Goal: Transaction & Acquisition: Download file/media

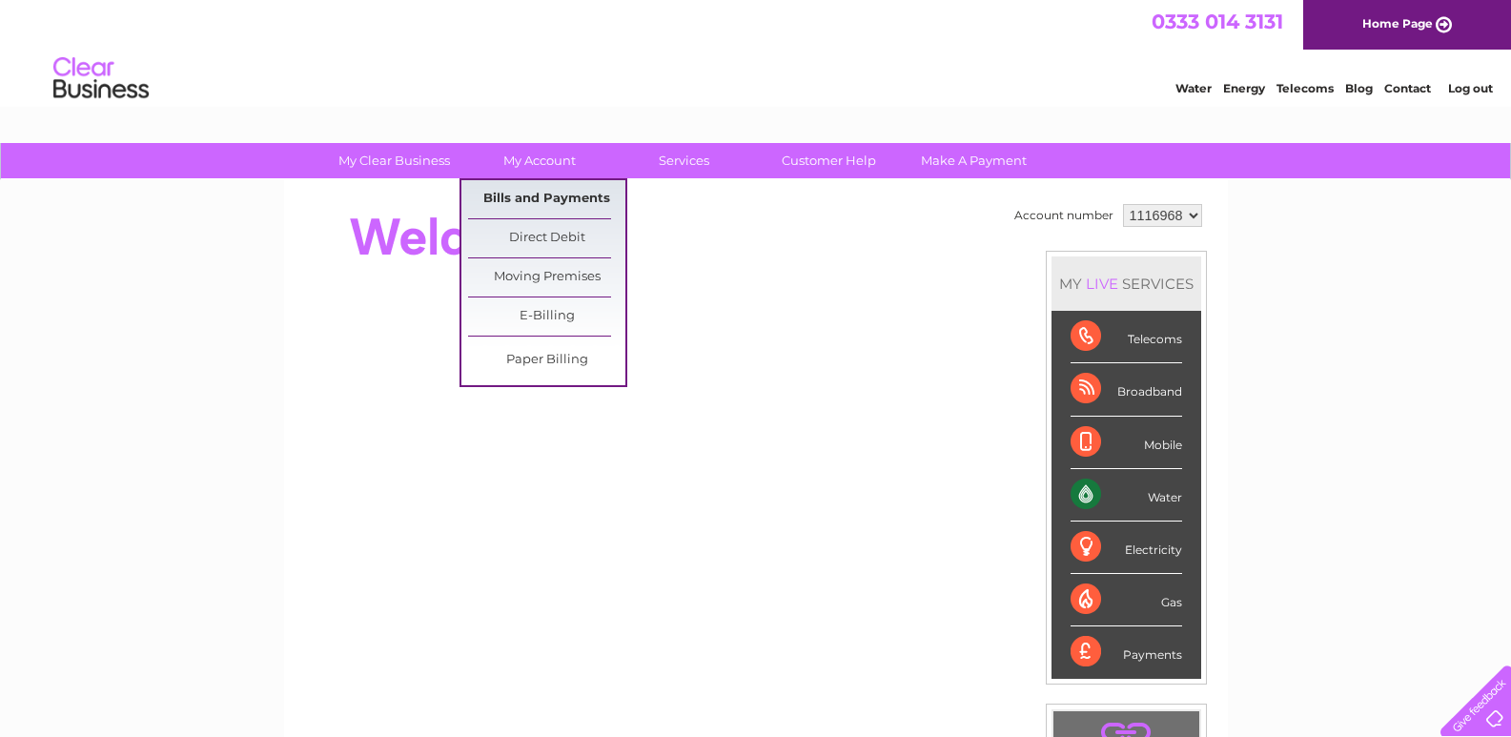
click at [544, 203] on link "Bills and Payments" at bounding box center [546, 199] width 157 height 38
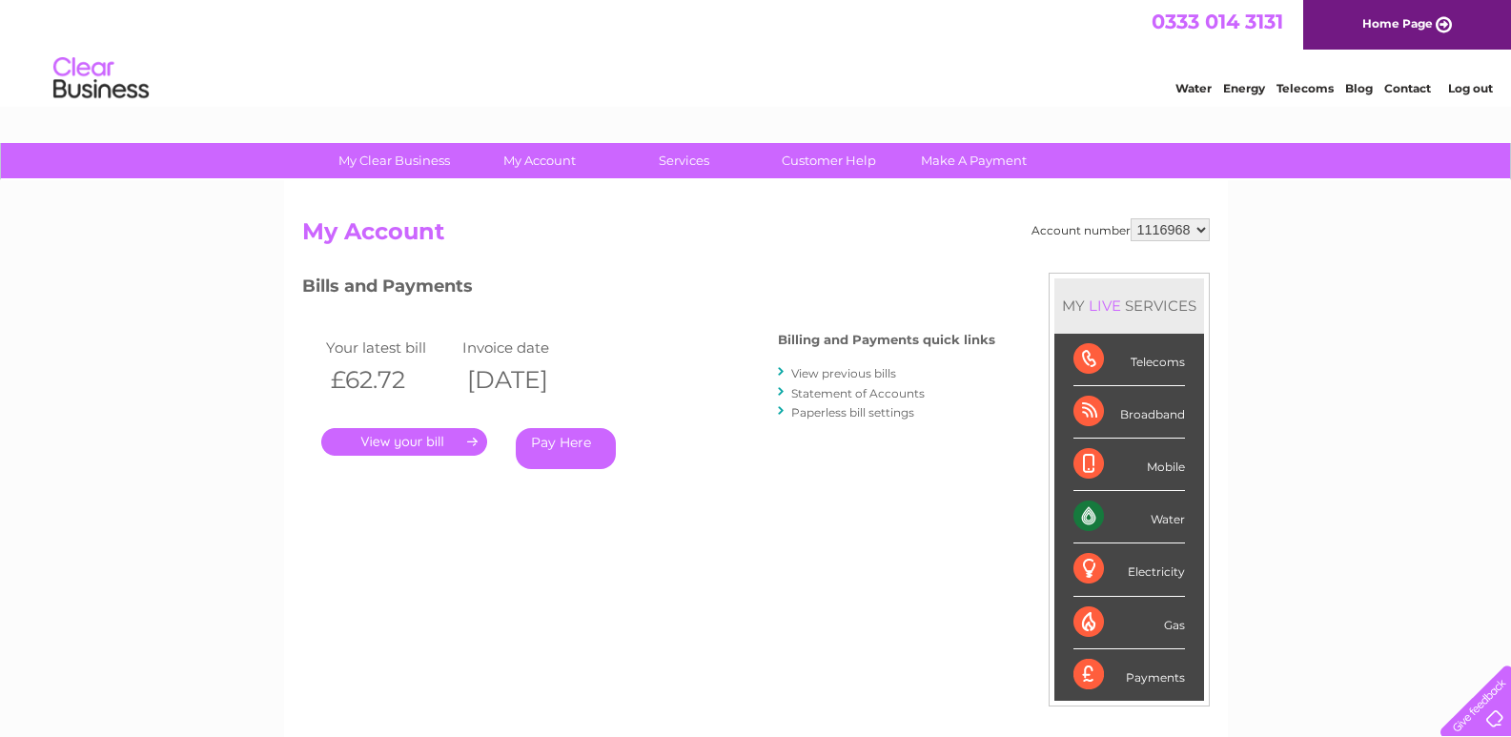
click at [852, 374] on link "View previous bills" at bounding box center [843, 373] width 105 height 14
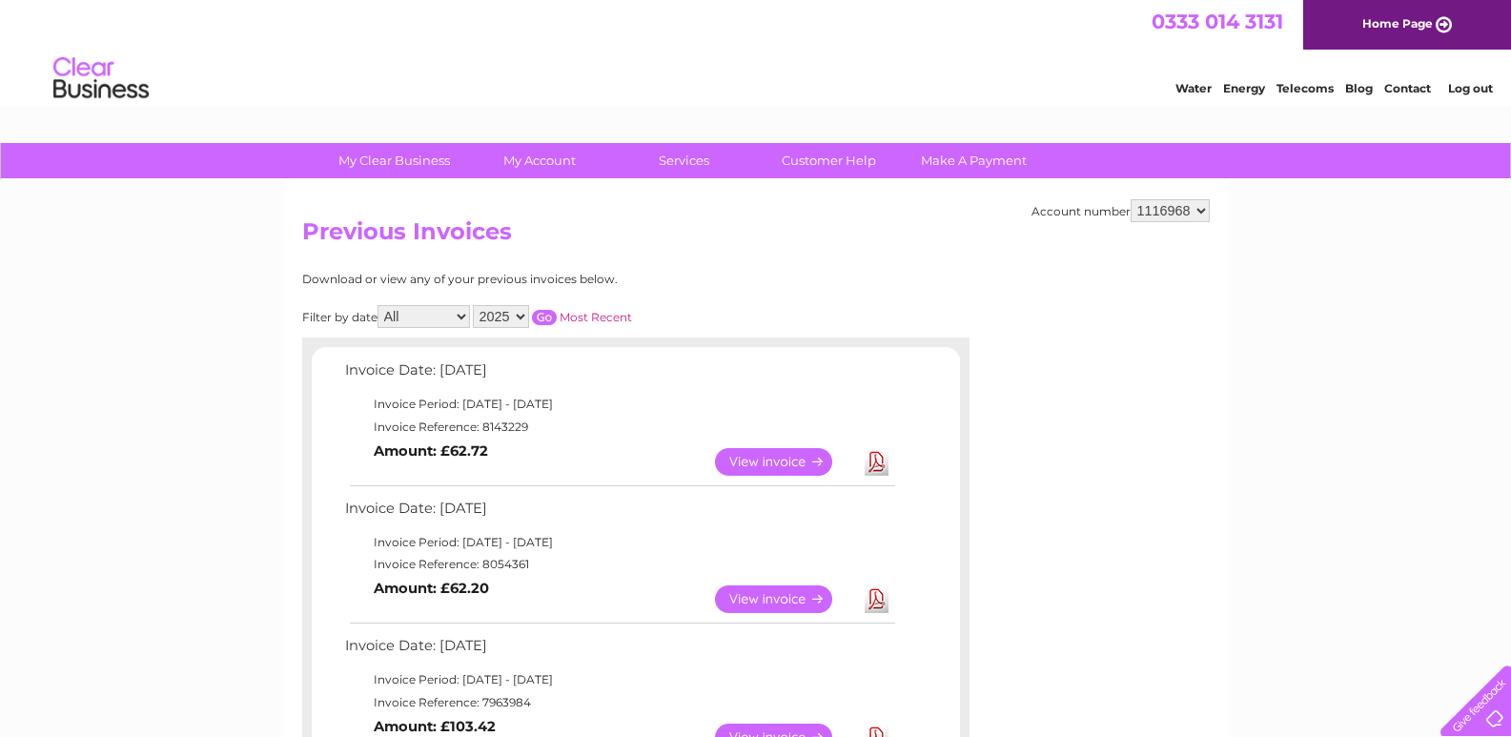
click at [520, 321] on select "2025 2024 2023 2022" at bounding box center [501, 316] width 56 height 23
select select "2024"
click at [475, 305] on select "2025 2024 2023 2022" at bounding box center [501, 316] width 56 height 23
click at [545, 319] on input "button" at bounding box center [544, 317] width 25 height 15
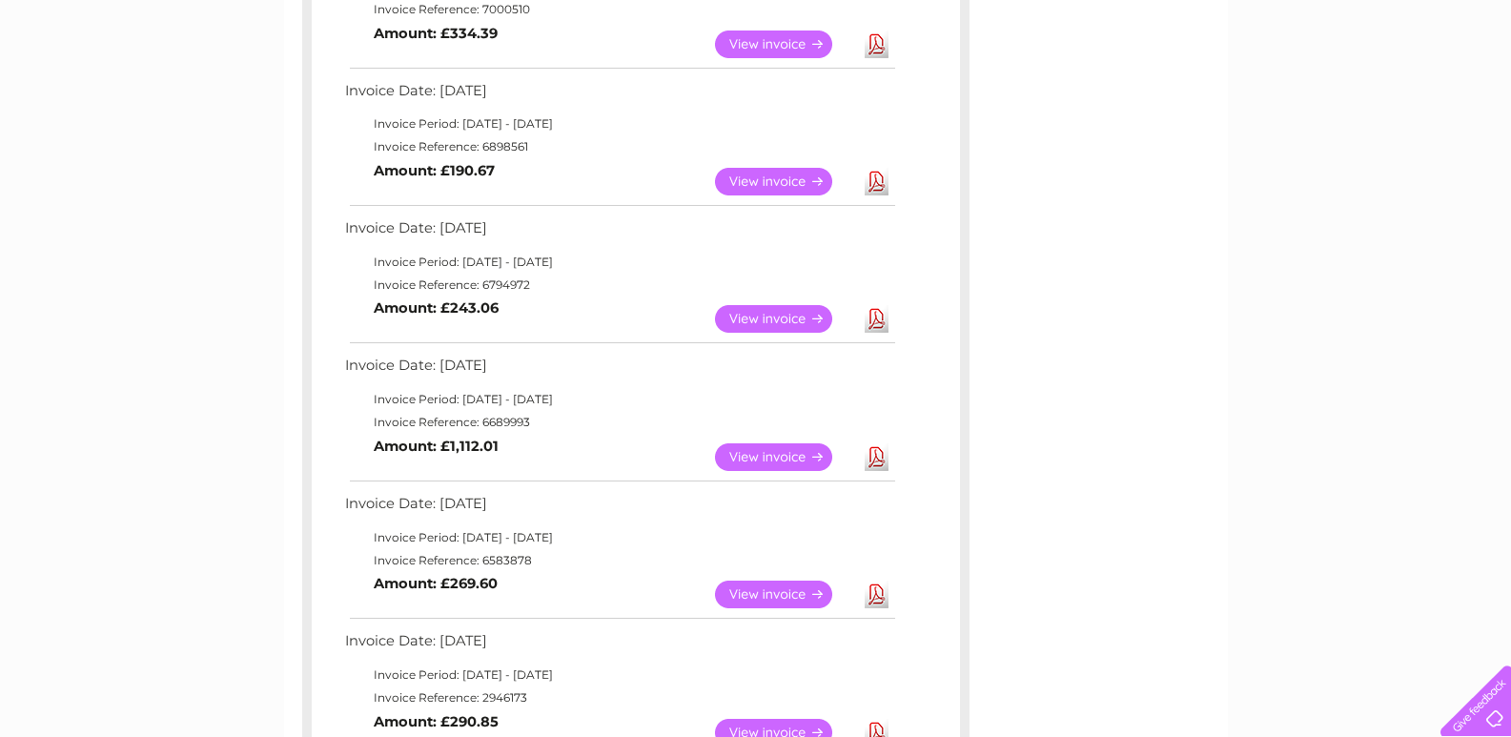
scroll to position [858, 0]
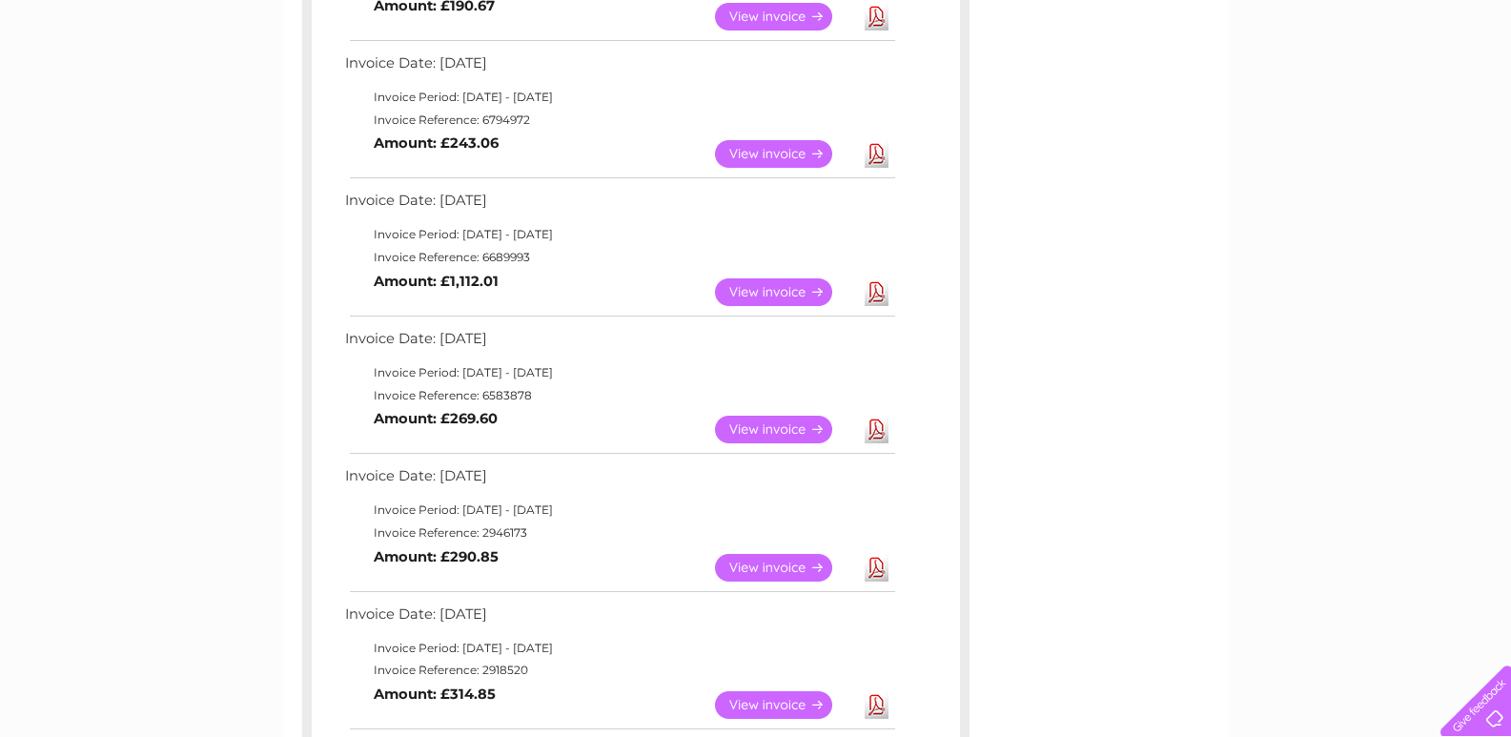
click at [782, 425] on link "View" at bounding box center [785, 430] width 140 height 28
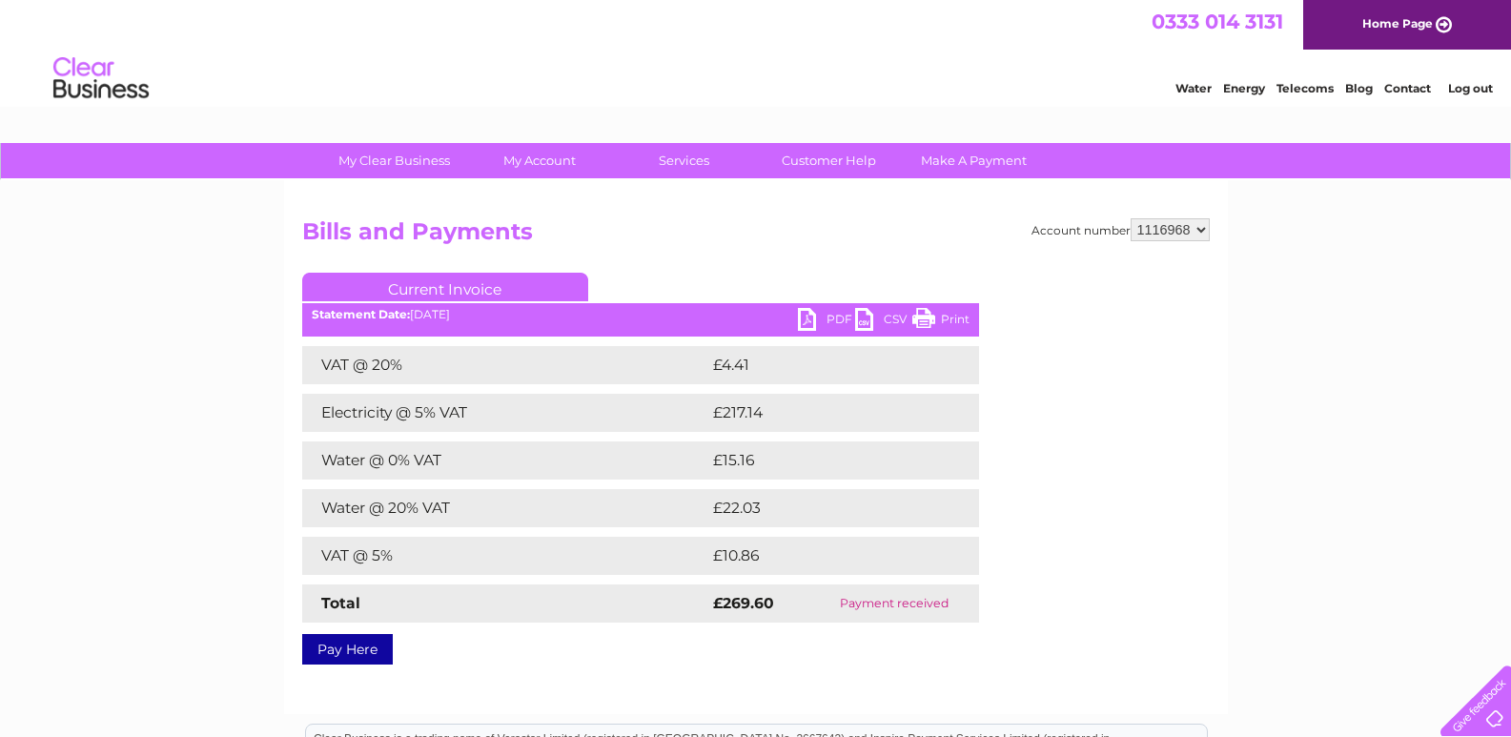
click at [811, 315] on link "PDF" at bounding box center [826, 322] width 57 height 28
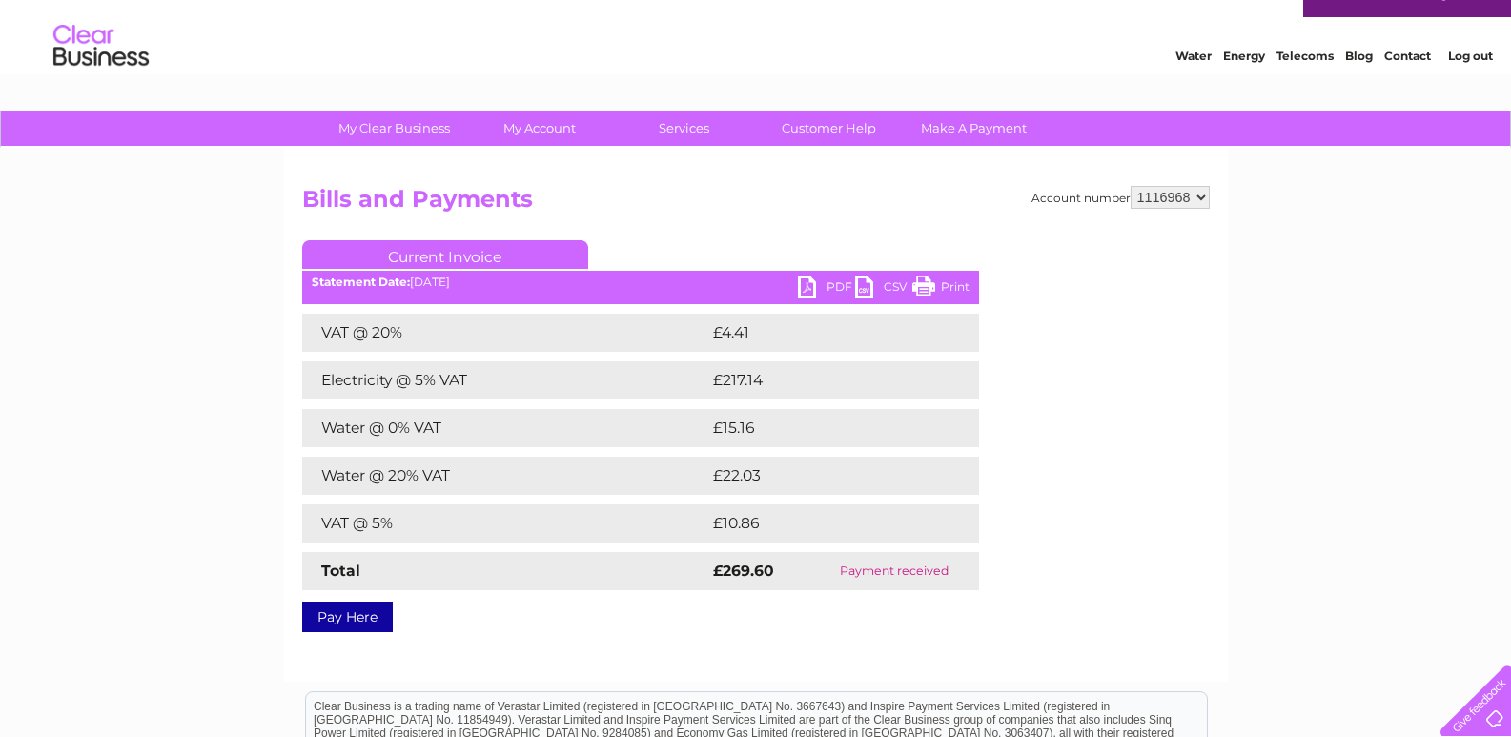
scroll to position [31, 0]
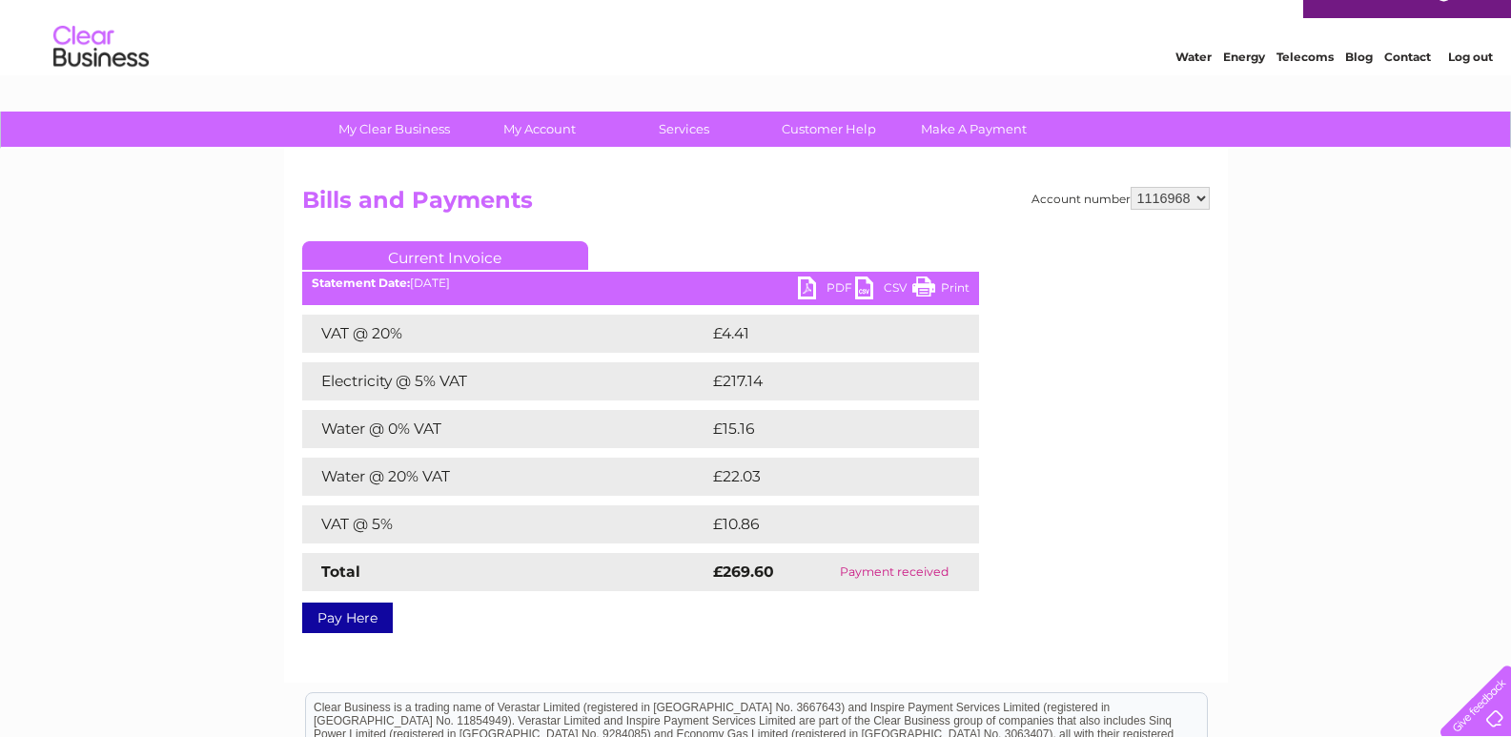
click at [833, 287] on link "PDF" at bounding box center [826, 291] width 57 height 28
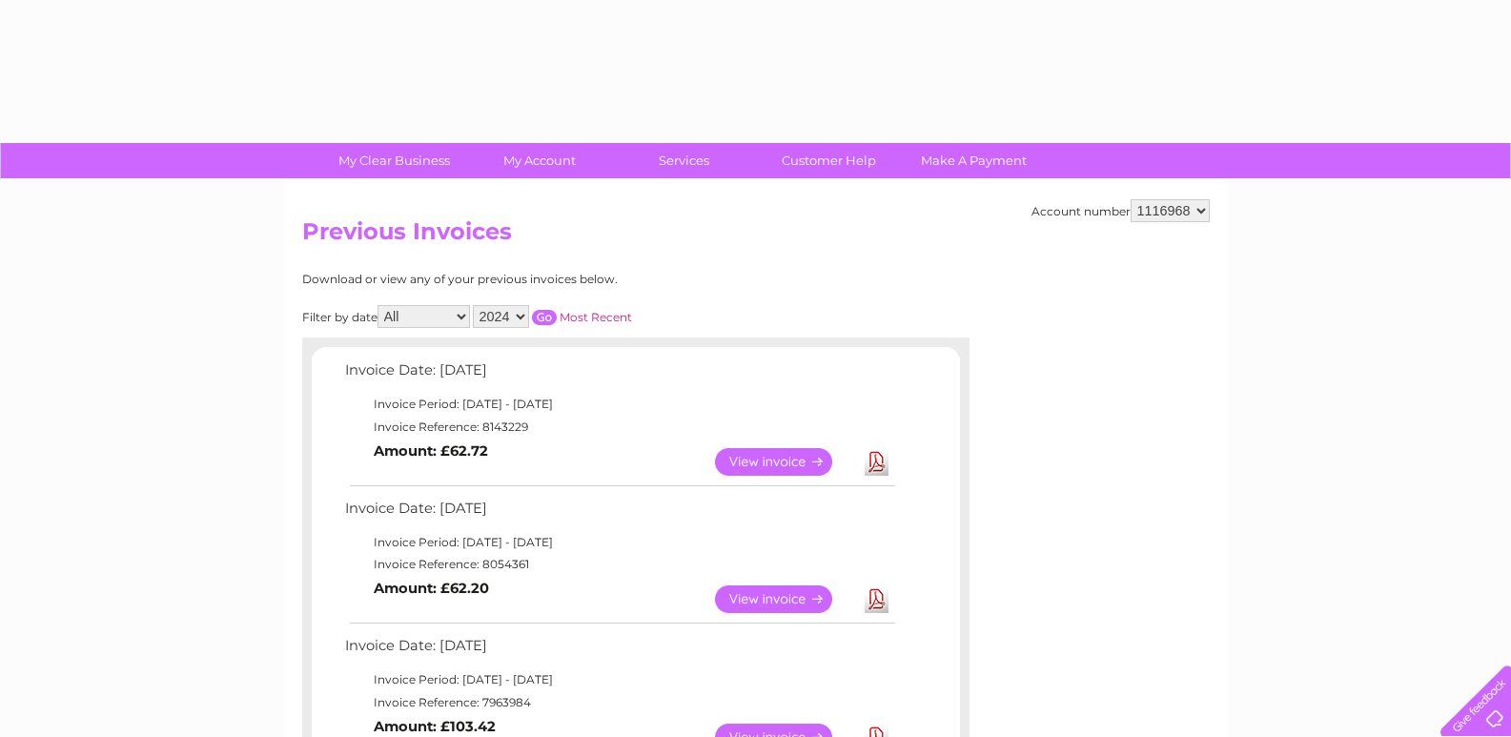
select select "2024"
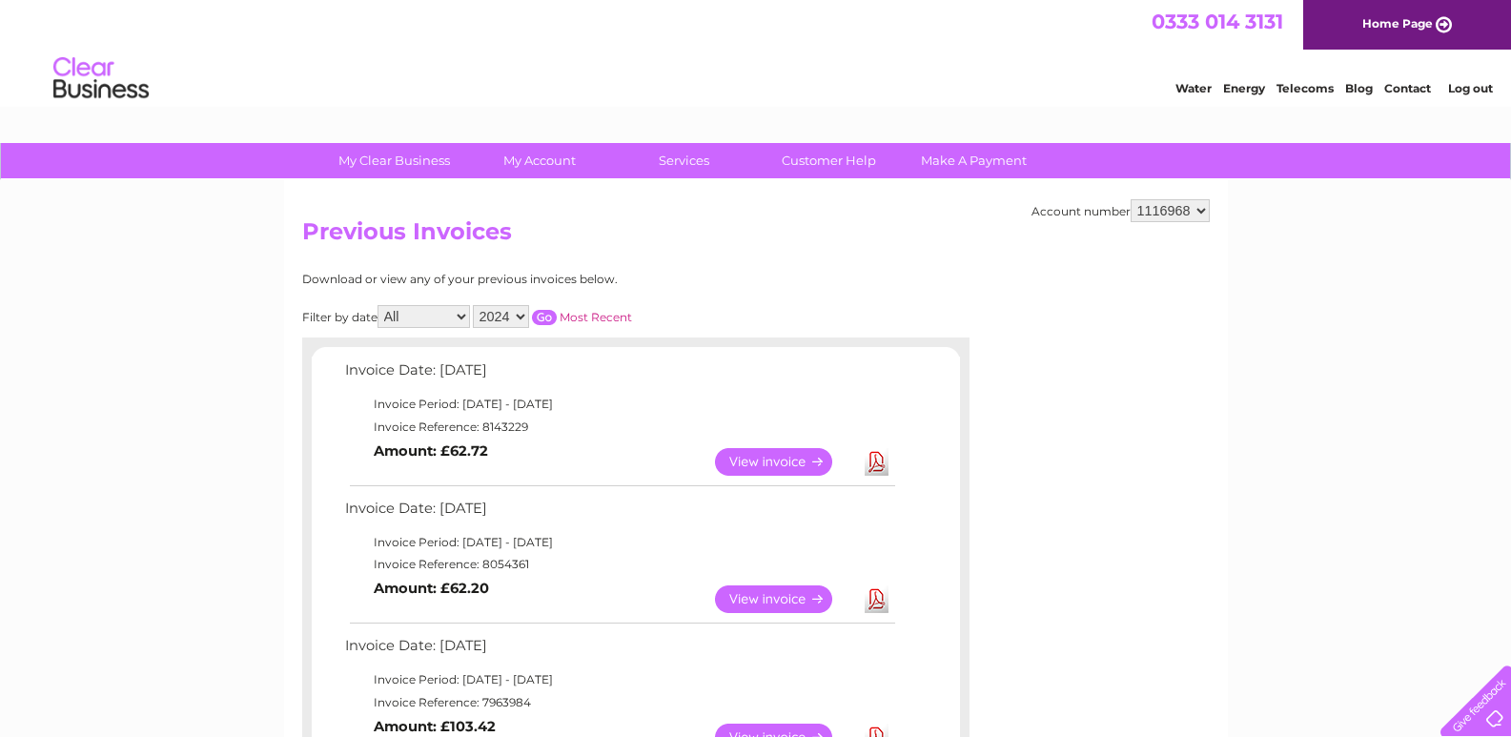
click at [544, 313] on input "button" at bounding box center [544, 317] width 25 height 15
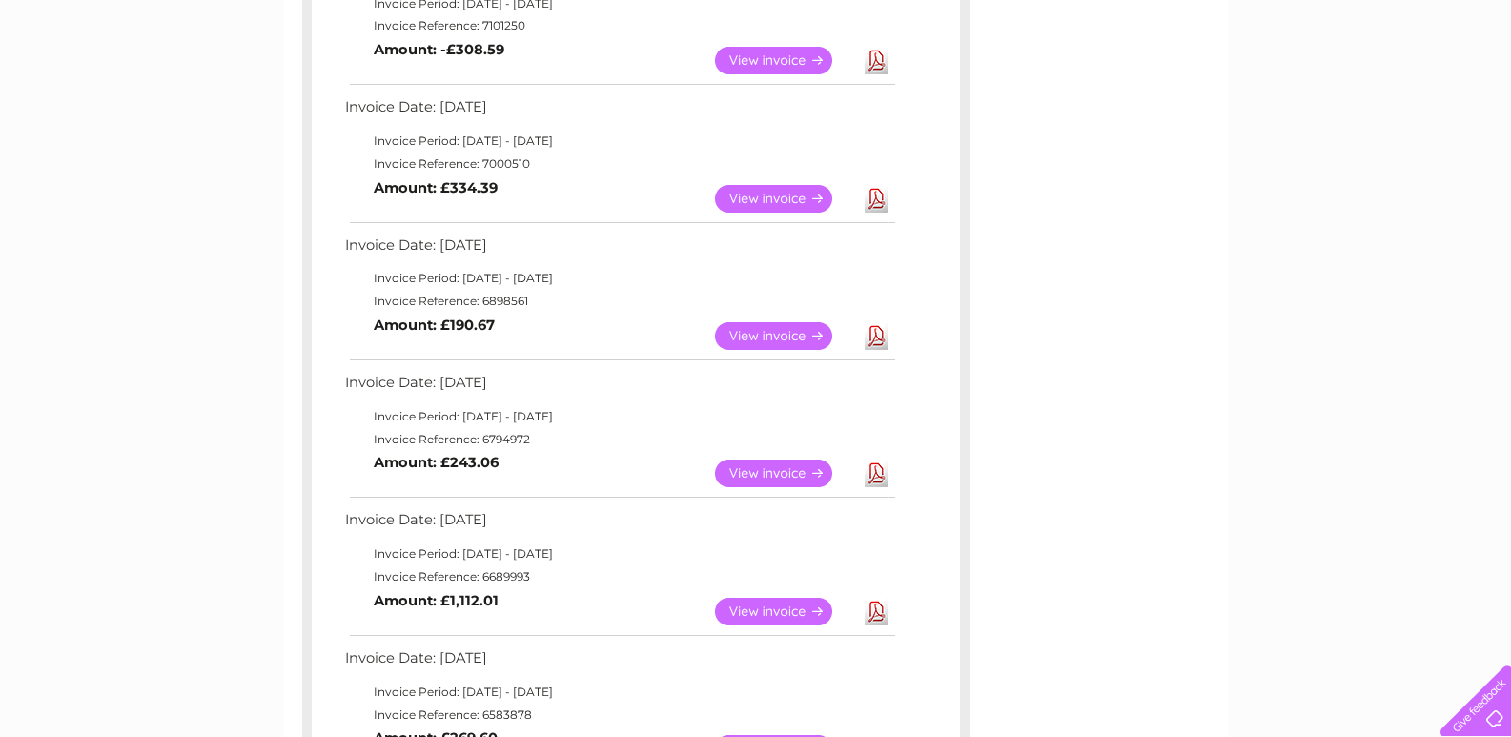
scroll to position [572, 0]
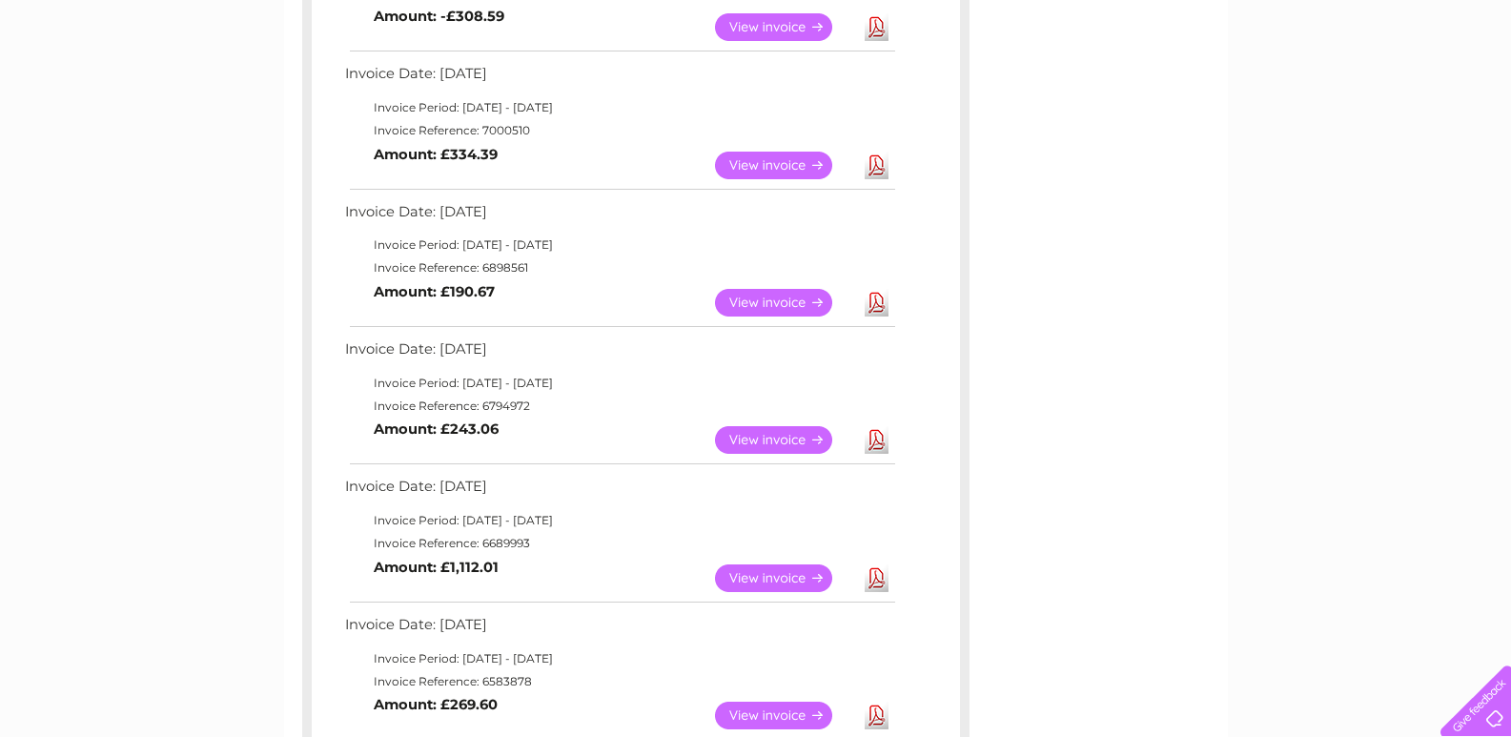
click at [875, 577] on link "Download" at bounding box center [877, 579] width 24 height 28
click at [876, 444] on link "Download" at bounding box center [877, 440] width 24 height 28
click at [879, 301] on link "Download" at bounding box center [877, 303] width 24 height 28
click at [879, 297] on link "Download" at bounding box center [877, 303] width 24 height 28
drag, startPoint x: 343, startPoint y: 206, endPoint x: 553, endPoint y: 574, distance: 423.7
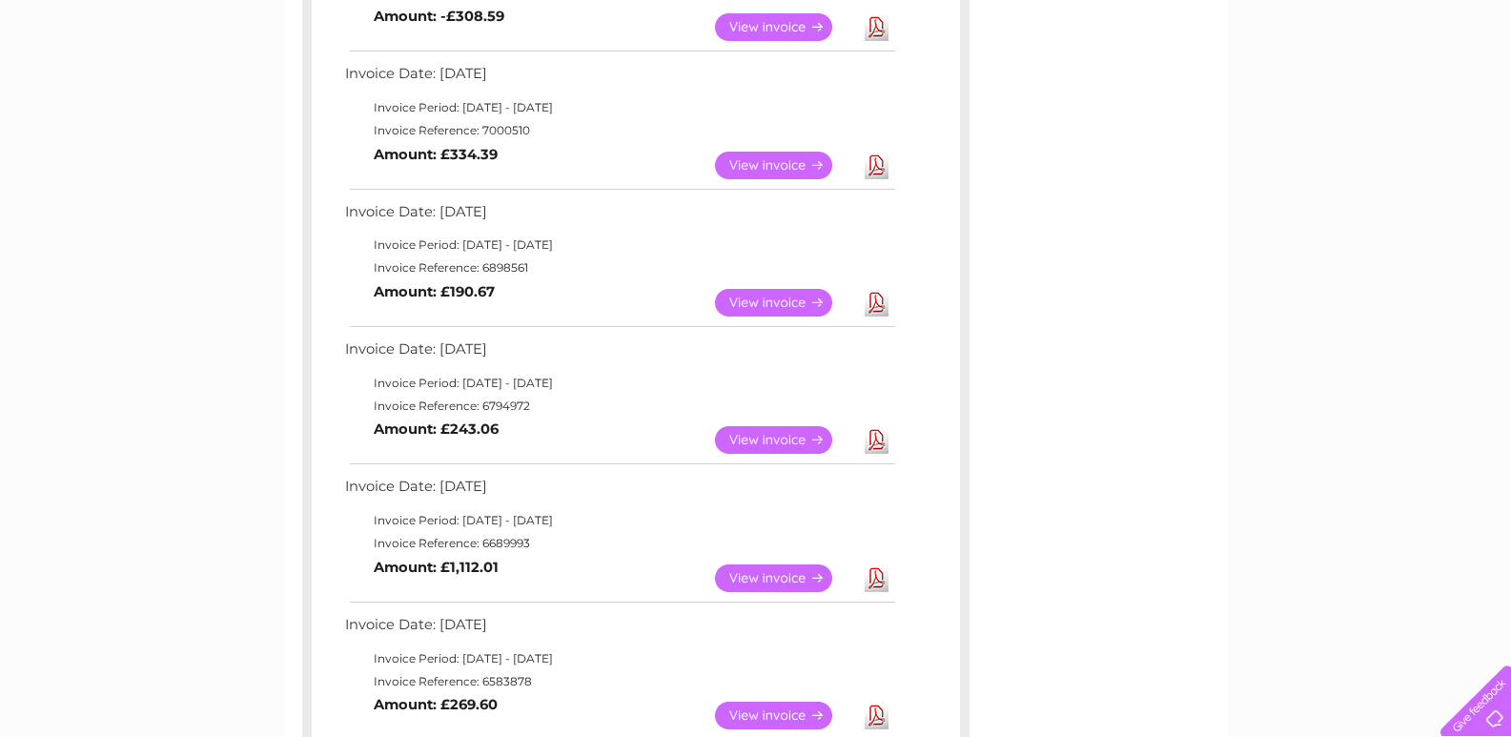
click at [553, 574] on div "Invoice Date: 03 December 2024 Invoice Period: 1 December 2024 - 31 December 20…" at bounding box center [636, 606] width 648 height 1642
drag, startPoint x: 1186, startPoint y: 261, endPoint x: 1146, endPoint y: 259, distance: 40.1
click at [1186, 260] on div "Account number 1039880 1116968 Previous Invoices Download or view any of your p…" at bounding box center [756, 567] width 944 height 1919
click at [878, 305] on link "Download" at bounding box center [877, 303] width 24 height 28
click at [1428, 487] on div "My Clear Business Login Details My Details My Preferences Link Account My Accou…" at bounding box center [755, 712] width 1511 height 2282
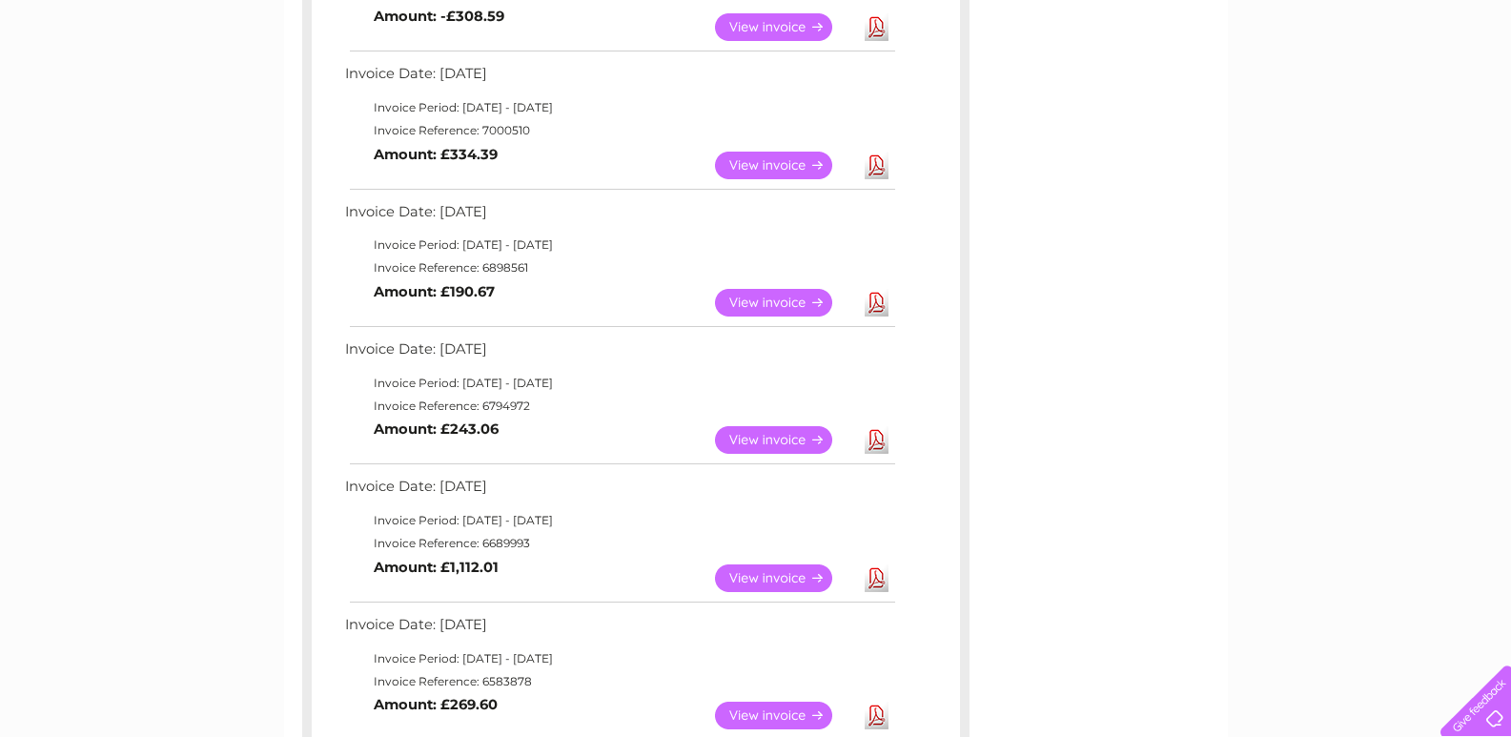
click at [873, 441] on link "Download" at bounding box center [877, 440] width 24 height 28
click at [1497, 723] on div at bounding box center [1497, 723] width 0 height 0
click at [1242, 186] on div "My Clear Business Login Details My Details My Preferences Link Account My Accou…" at bounding box center [755, 712] width 1511 height 2282
